Goal: Task Accomplishment & Management: Use online tool/utility

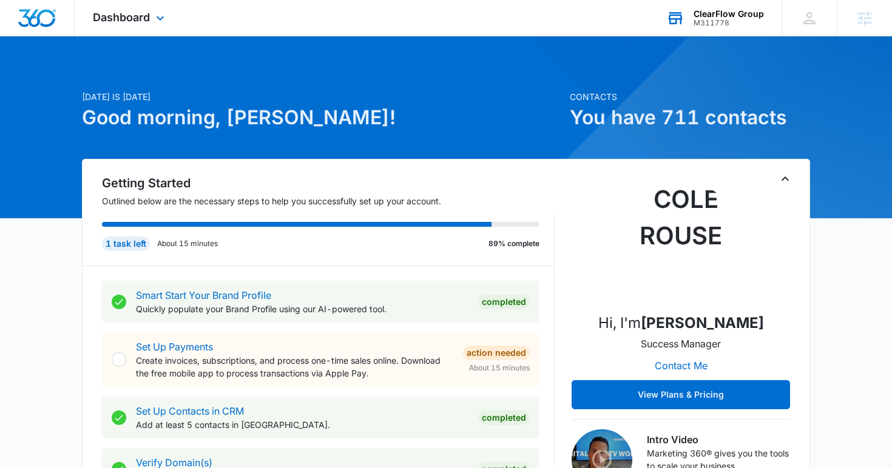
click at [740, 15] on div "ClearFlow Group" at bounding box center [729, 14] width 70 height 10
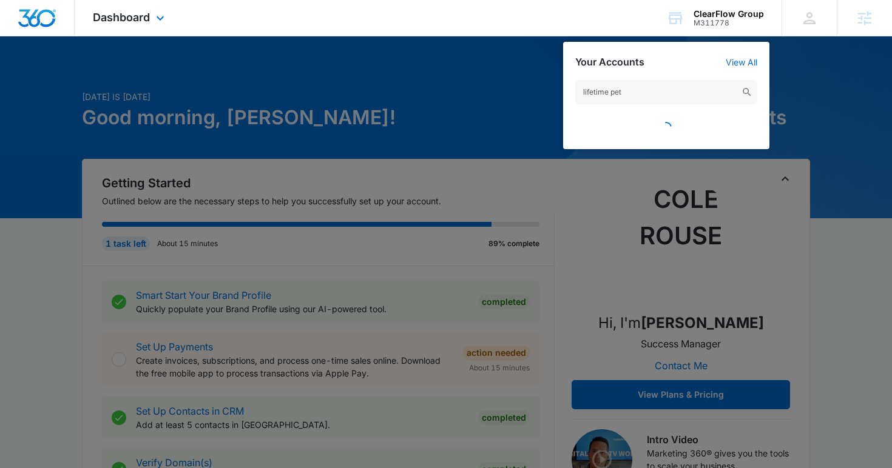
type input "lifetime pet"
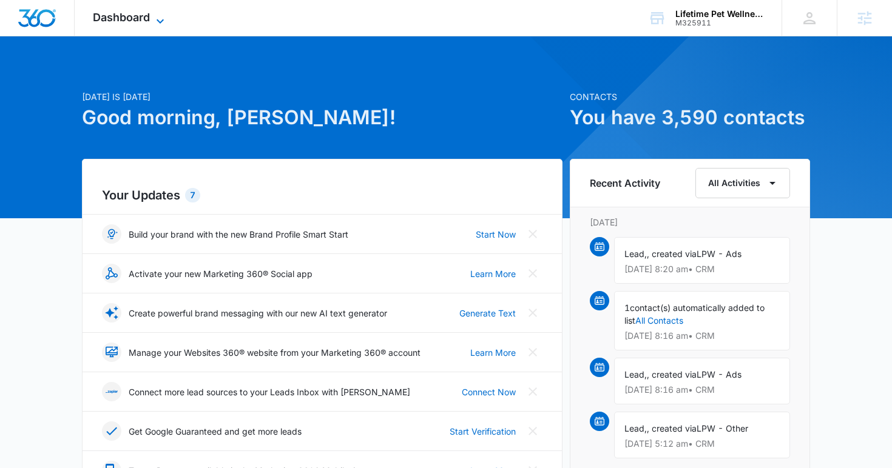
click at [137, 12] on span "Dashboard" at bounding box center [121, 17] width 57 height 13
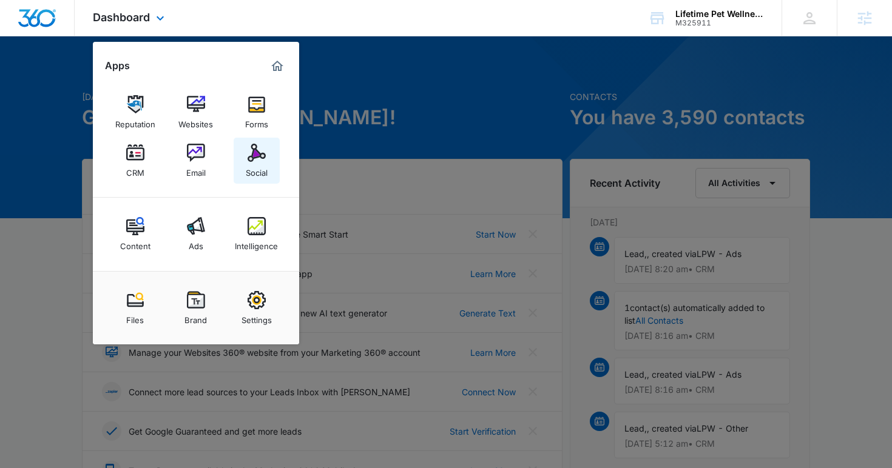
click at [249, 161] on img at bounding box center [257, 153] width 18 height 18
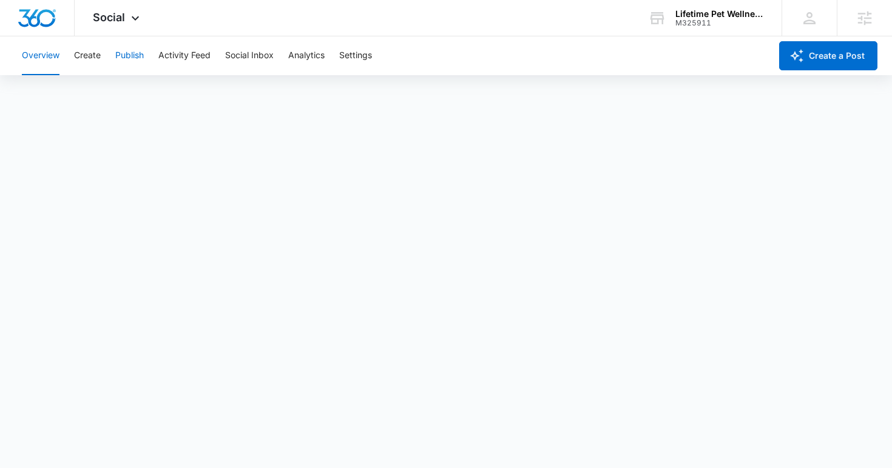
click at [124, 55] on button "Publish" at bounding box center [129, 55] width 29 height 39
click at [134, 57] on button "Publish" at bounding box center [129, 55] width 29 height 39
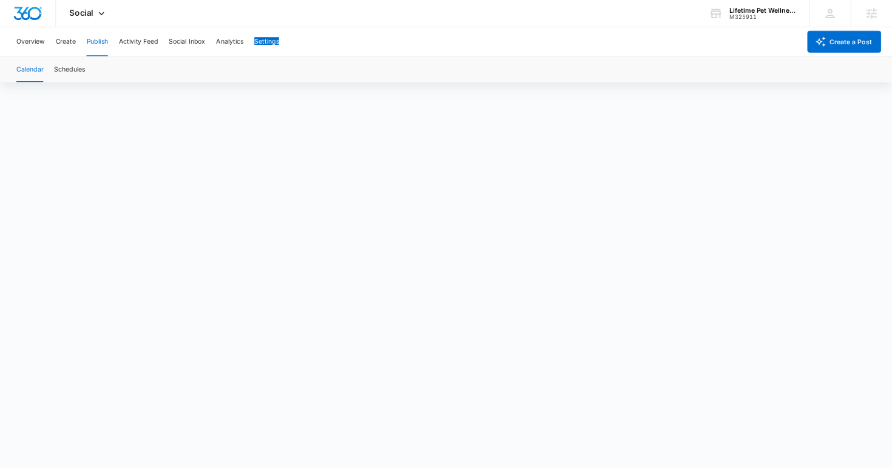
scroll to position [5, 0]
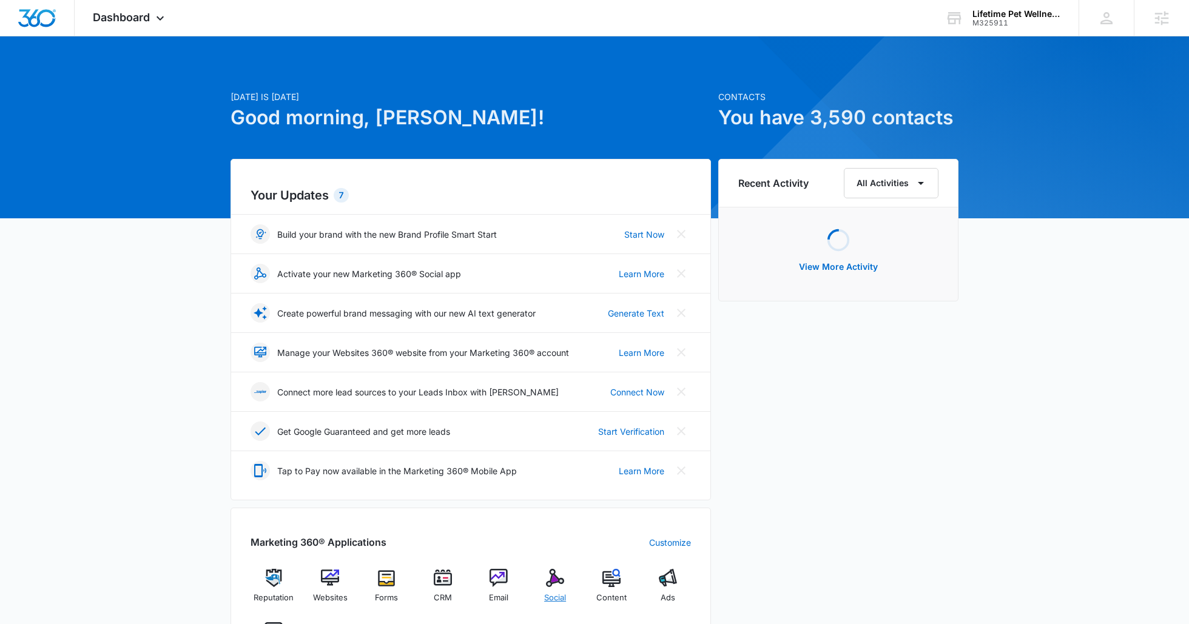
click at [556, 586] on div "Social" at bounding box center [555, 591] width 47 height 44
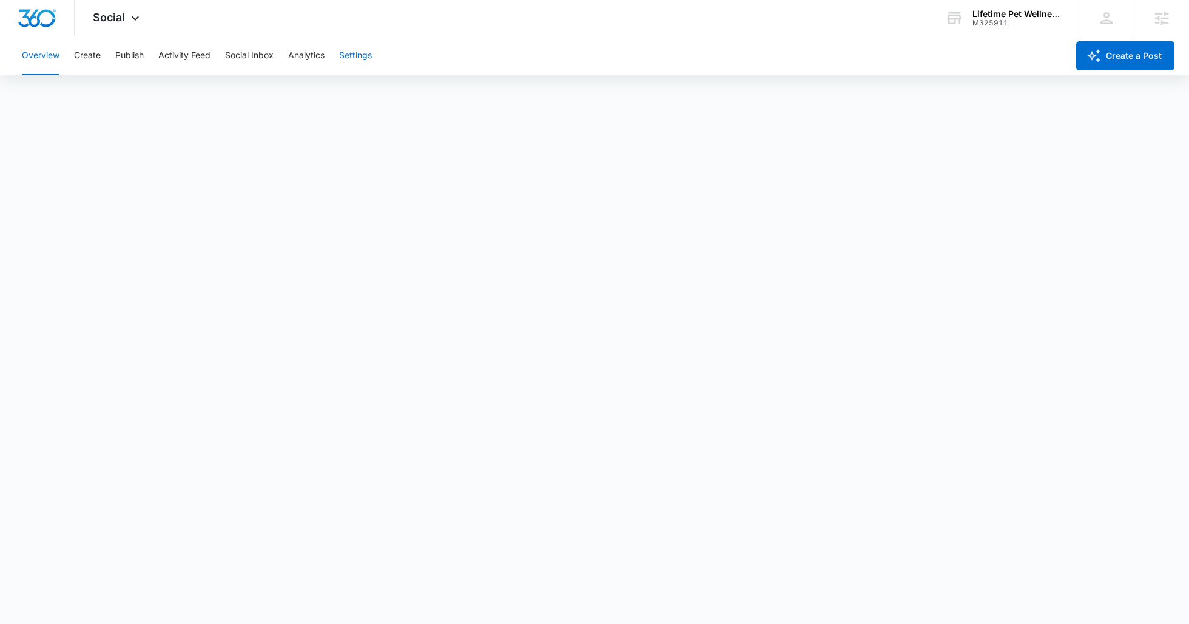
click at [361, 58] on button "Settings" at bounding box center [355, 55] width 33 height 39
click at [92, 57] on button "Create" at bounding box center [87, 55] width 27 height 39
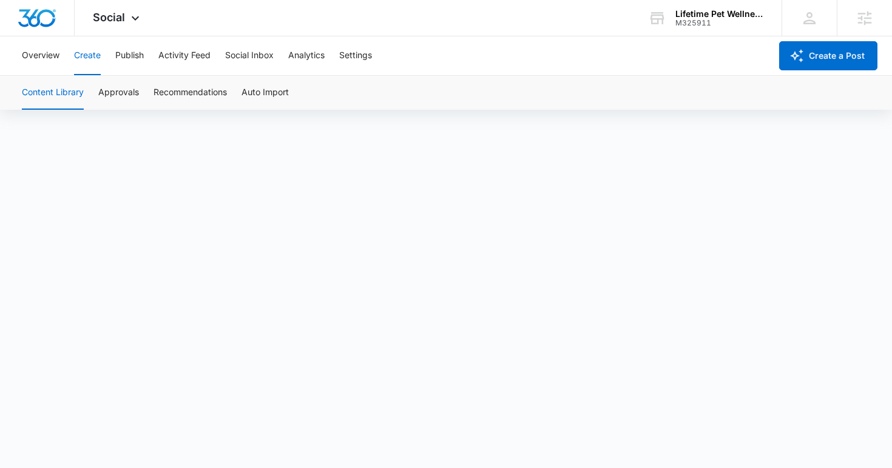
click at [71, 96] on button "Content Library" at bounding box center [53, 93] width 62 height 34
click at [116, 62] on button "Publish" at bounding box center [129, 55] width 29 height 39
click at [132, 58] on button "Publish" at bounding box center [129, 55] width 29 height 39
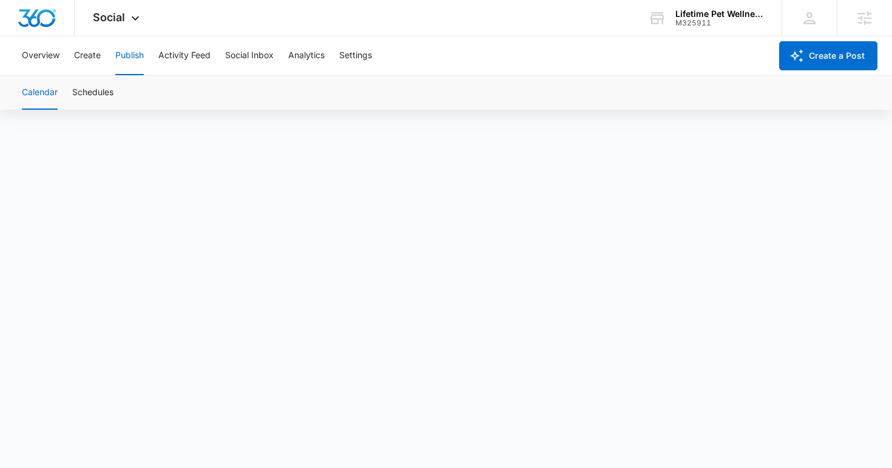
scroll to position [0, 0]
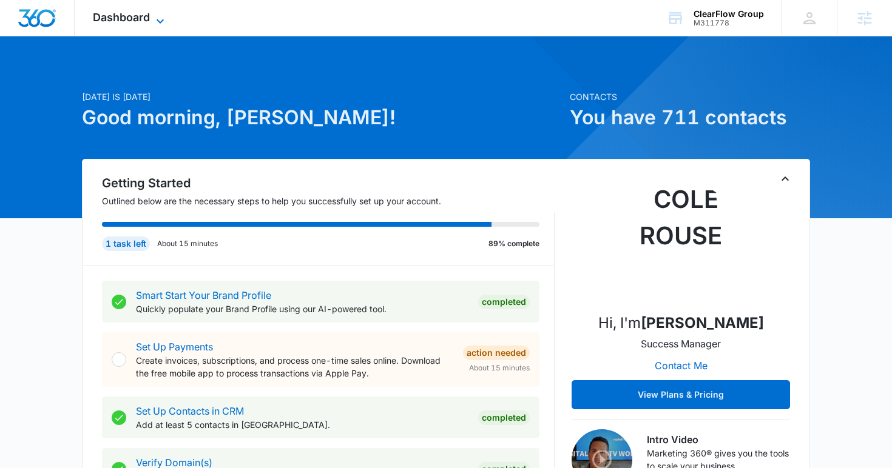
click at [146, 14] on span "Dashboard" at bounding box center [121, 17] width 57 height 13
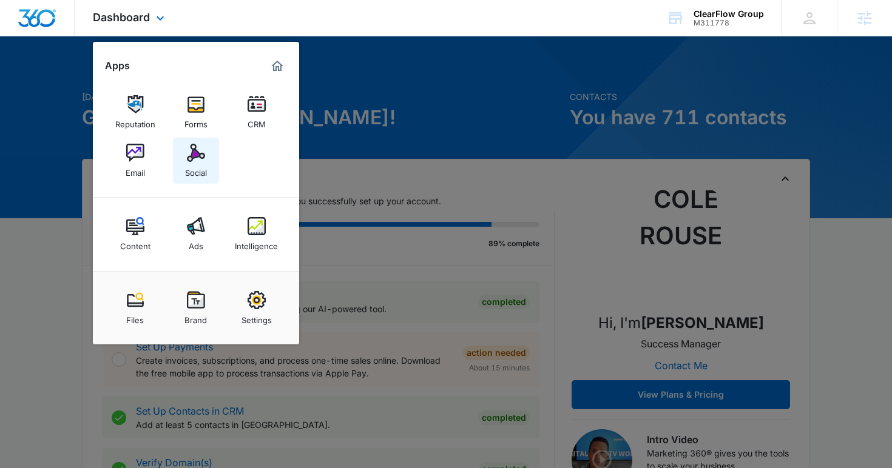
click at [206, 146] on link "Social" at bounding box center [196, 161] width 46 height 46
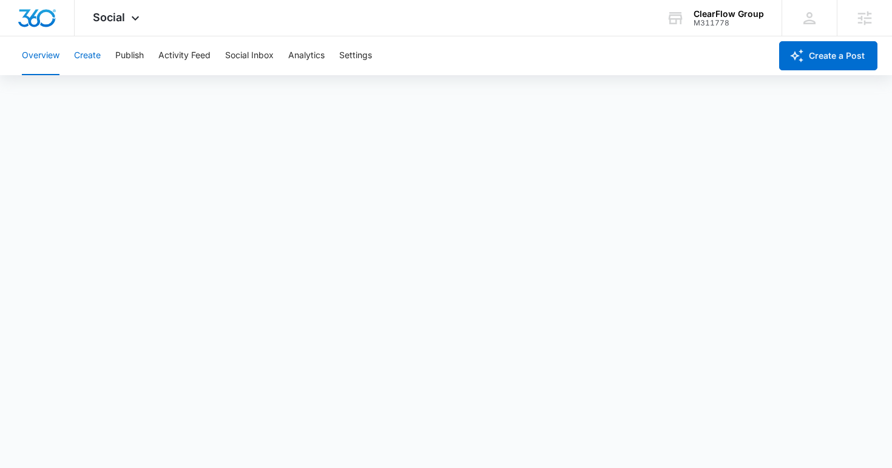
click at [91, 58] on button "Create" at bounding box center [87, 55] width 27 height 39
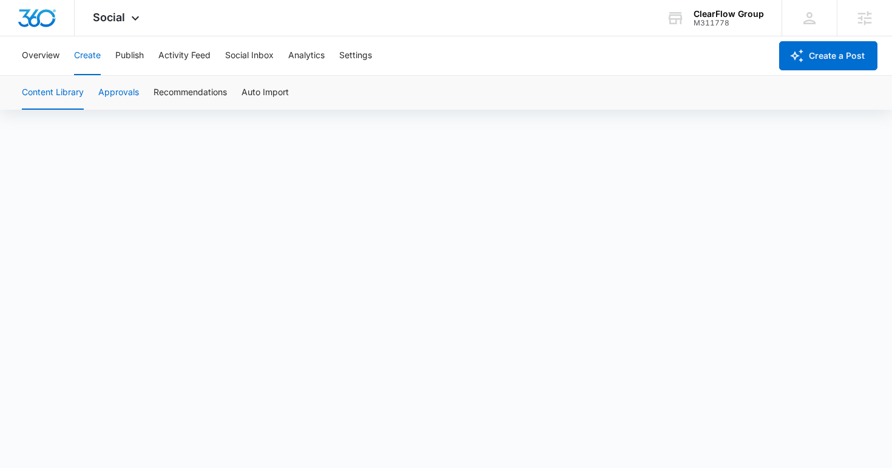
click at [121, 102] on button "Approvals" at bounding box center [118, 93] width 41 height 34
click at [61, 96] on button "Content Library" at bounding box center [53, 93] width 62 height 34
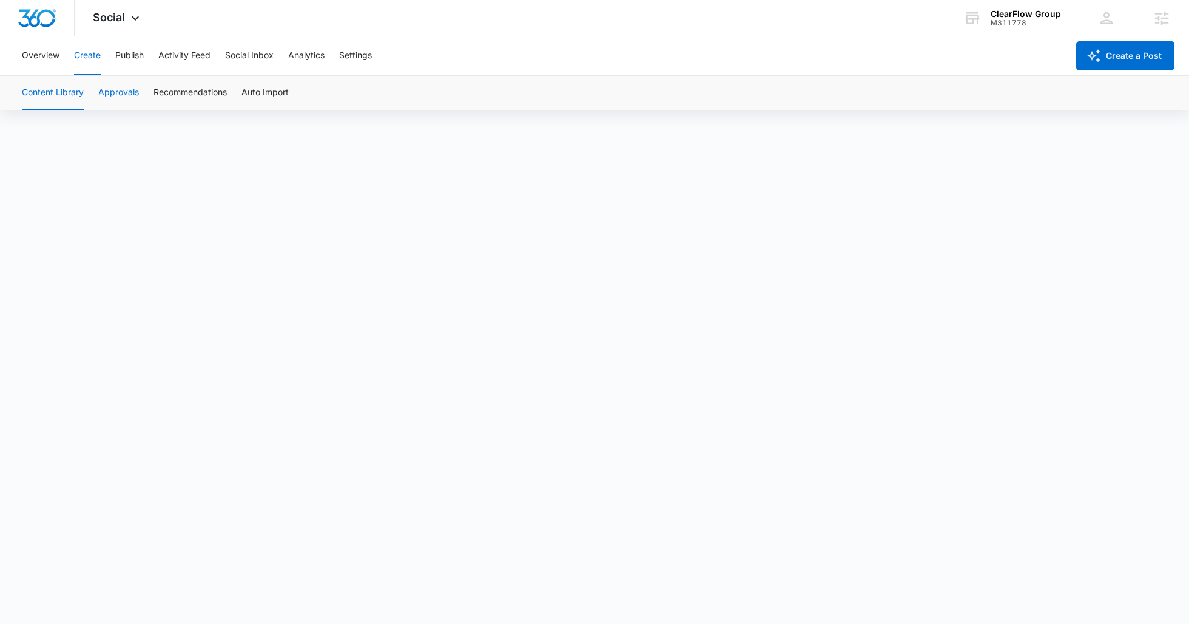
click at [125, 86] on button "Approvals" at bounding box center [118, 93] width 41 height 34
